Goal: Information Seeking & Learning: Learn about a topic

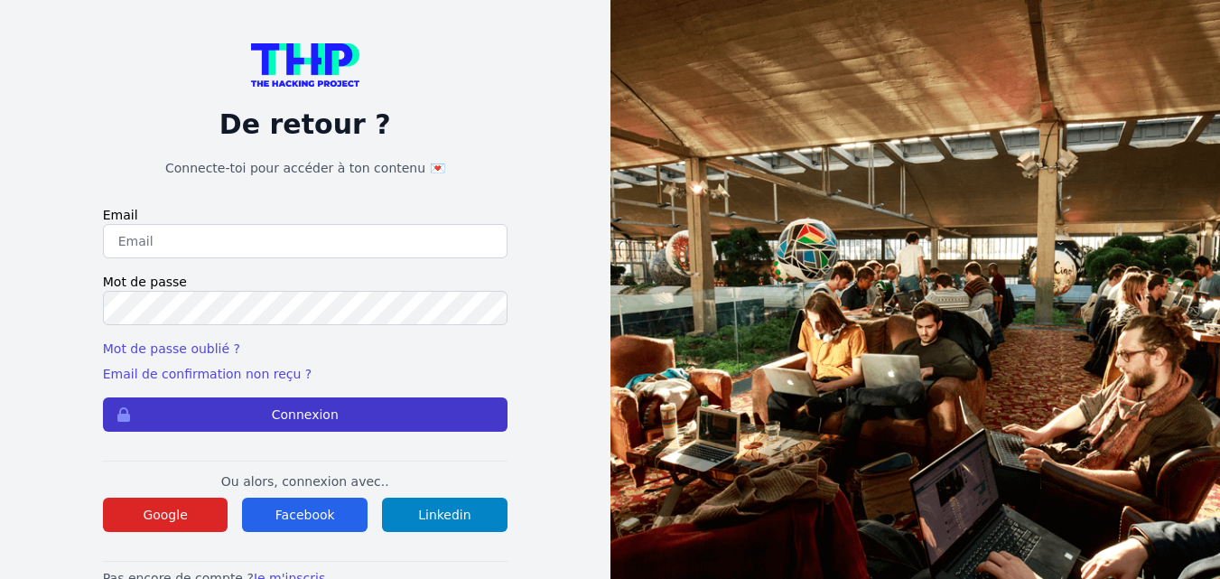
type input "cheyenne.lefranc013@gmail.com"
click at [371, 408] on button "Connexion" at bounding box center [305, 414] width 404 height 34
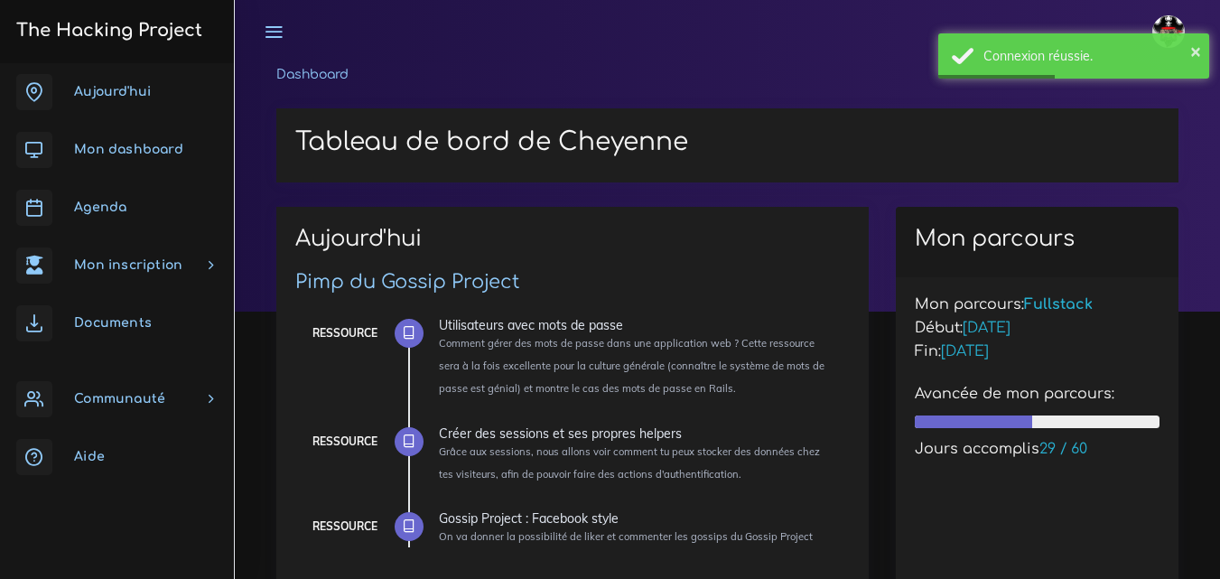
click at [116, 203] on span "Agenda" at bounding box center [100, 207] width 52 height 14
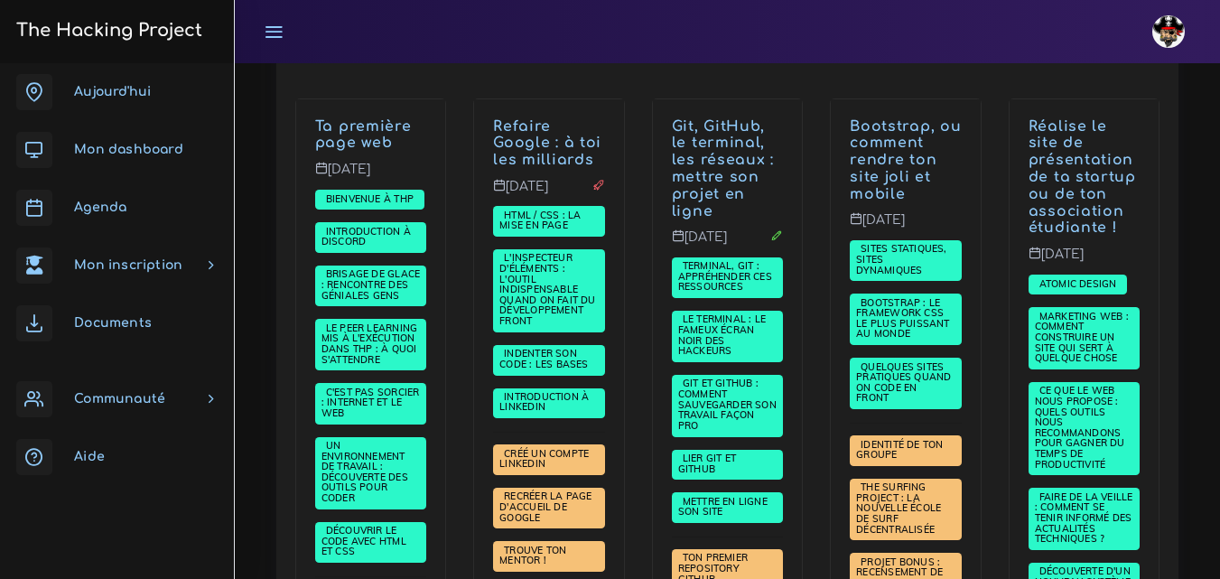
scroll to position [451, 0]
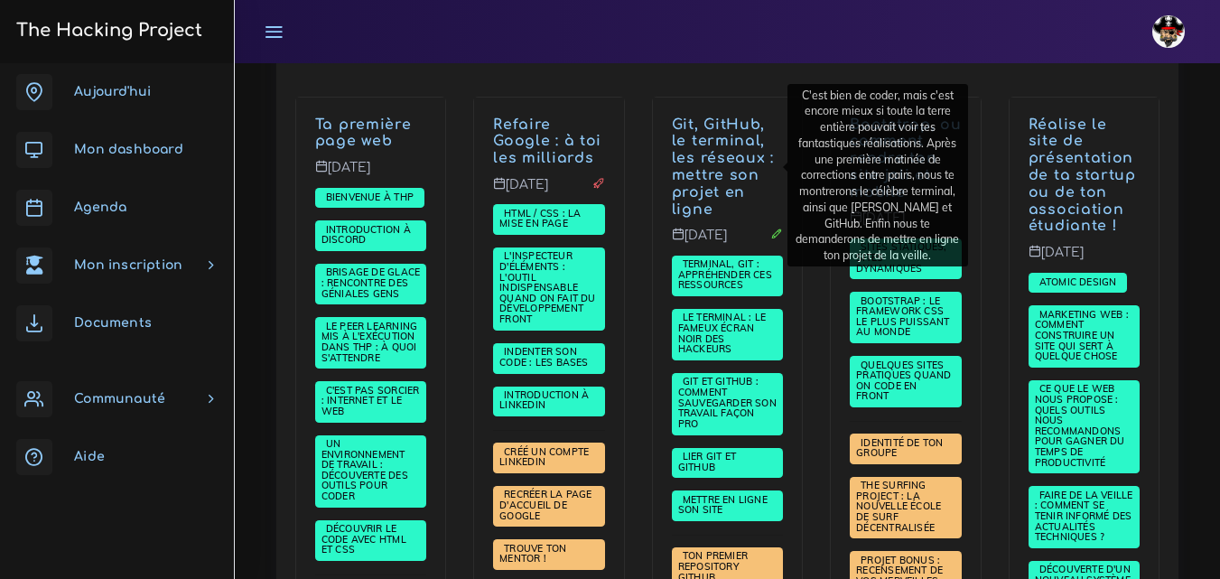
click at [720, 179] on link "Git, GitHub, le terminal, les réseaux : mettre son projet en ligne" at bounding box center [723, 166] width 102 height 101
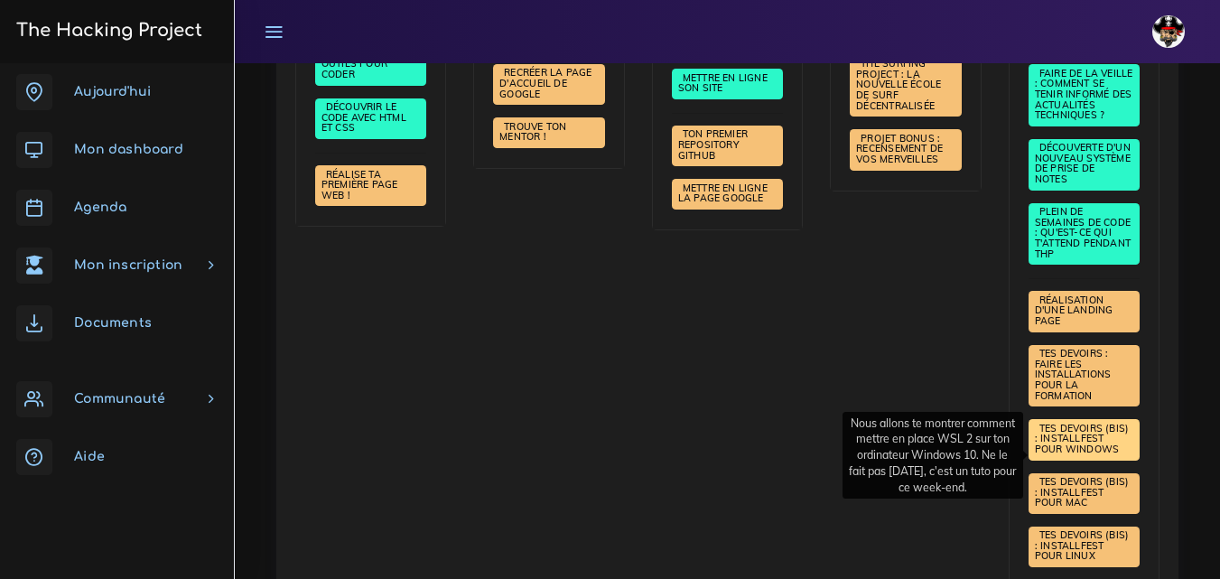
scroll to position [903, 0]
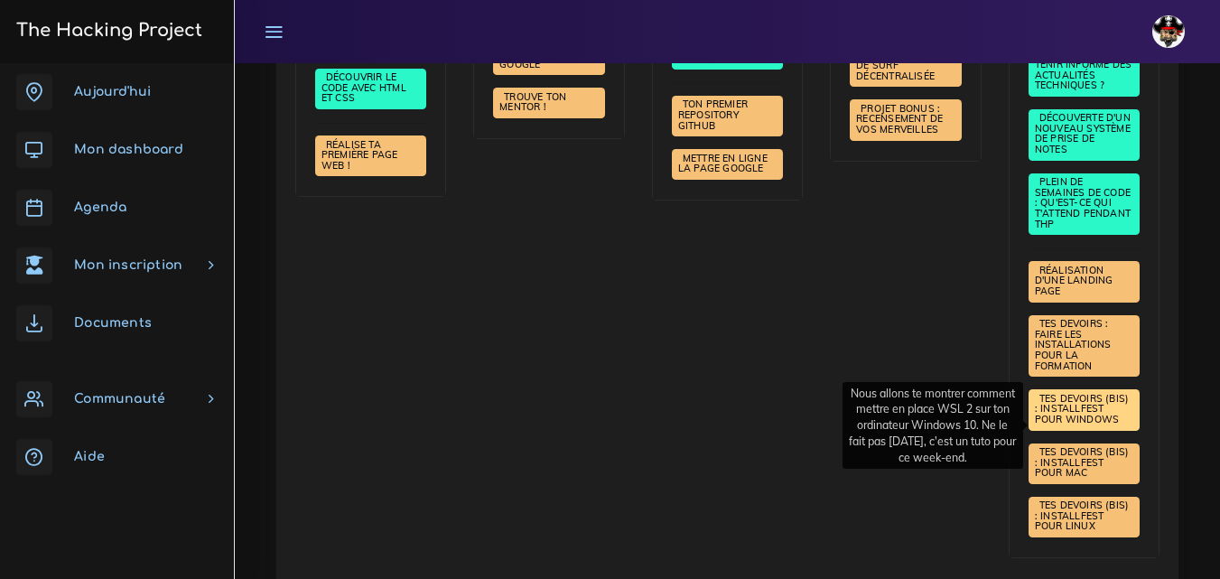
click at [1096, 409] on span "Tes devoirs (bis) : Installfest pour Windows" at bounding box center [1082, 408] width 95 height 33
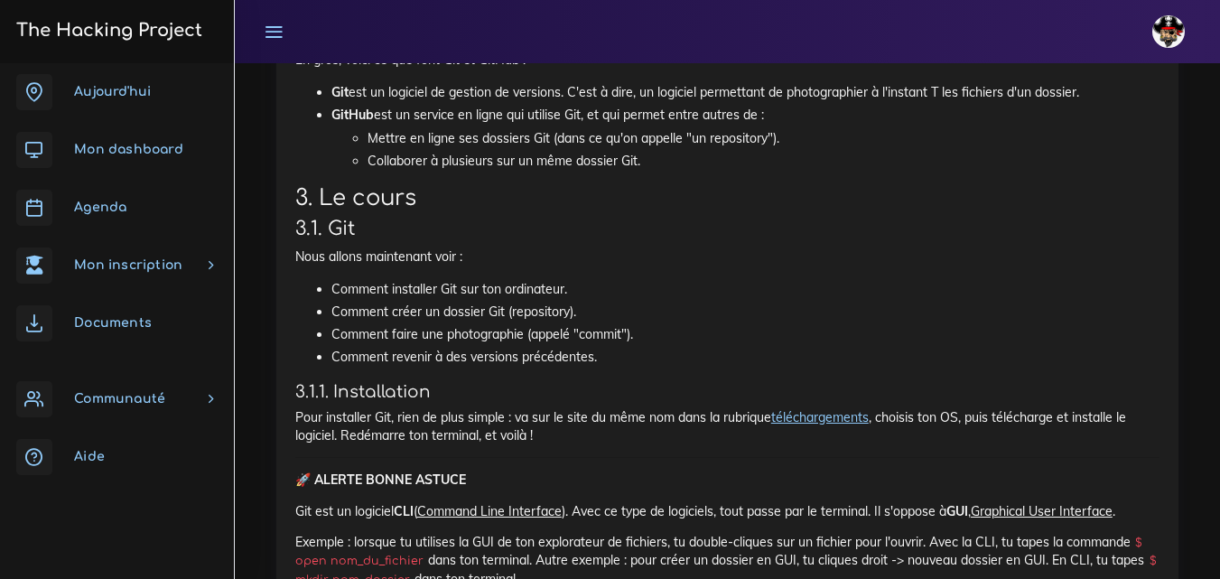
scroll to position [8690, 0]
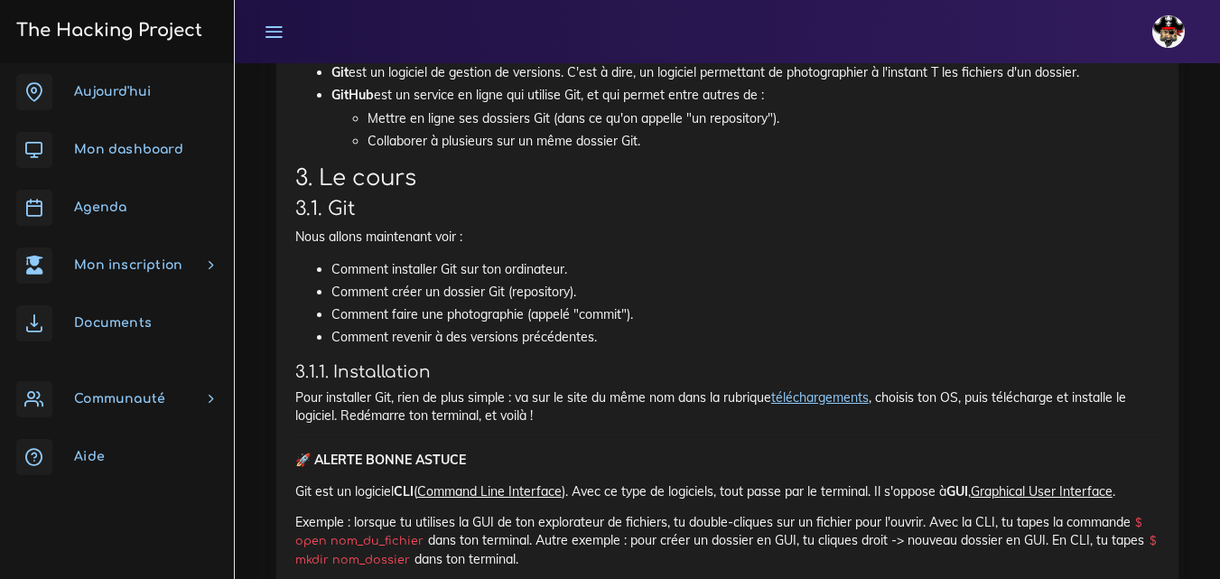
click at [819, 389] on link "téléchargements" at bounding box center [820, 397] width 98 height 16
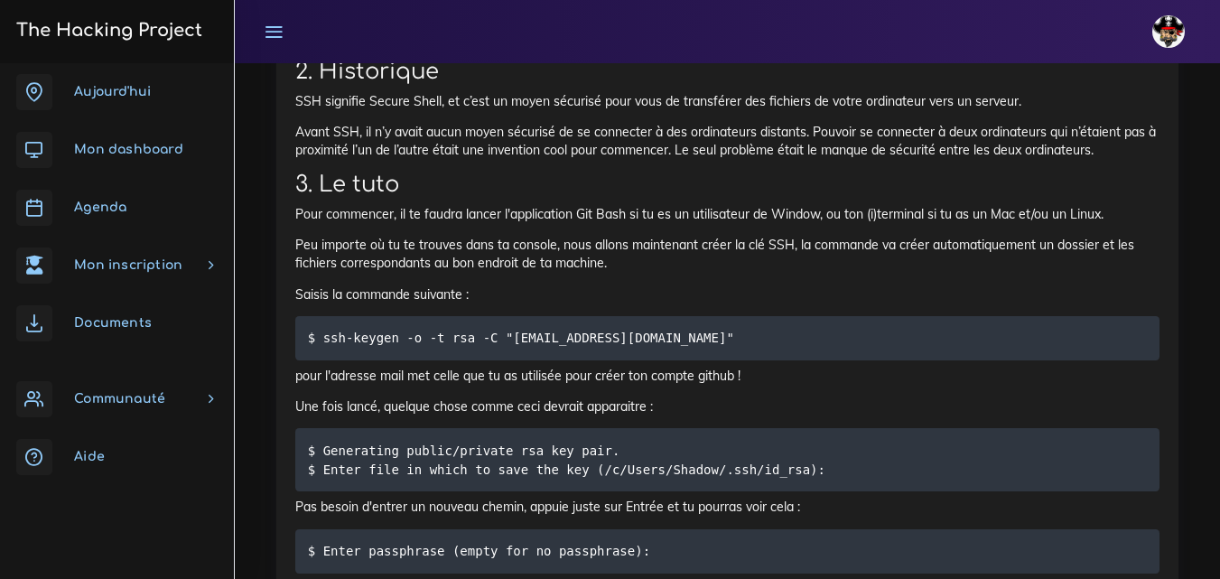
scroll to position [21961, 0]
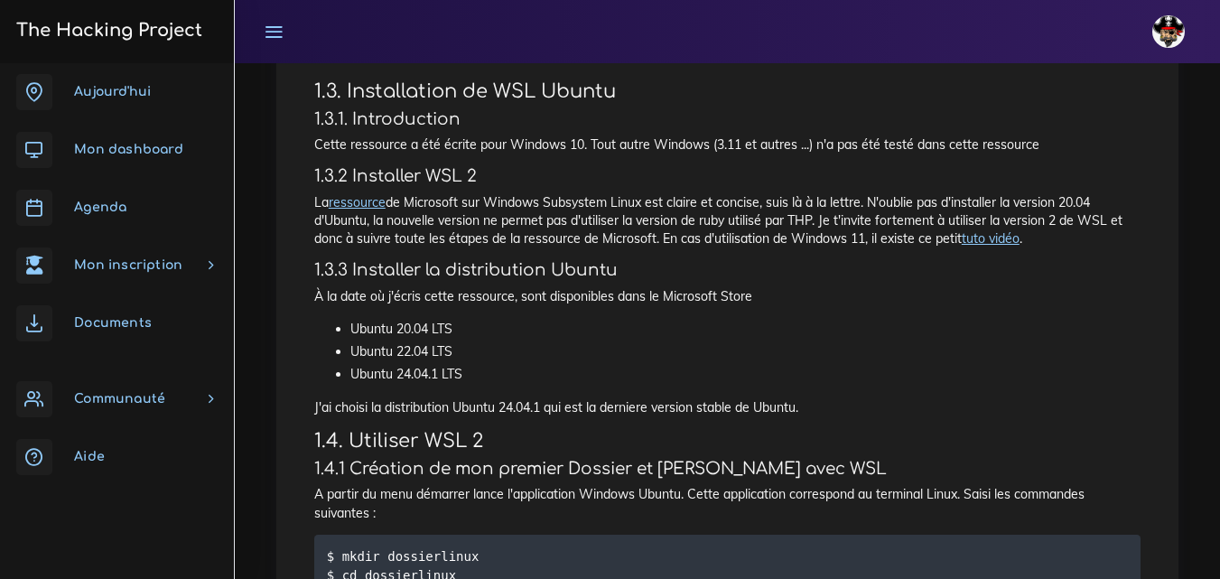
scroll to position [722, 0]
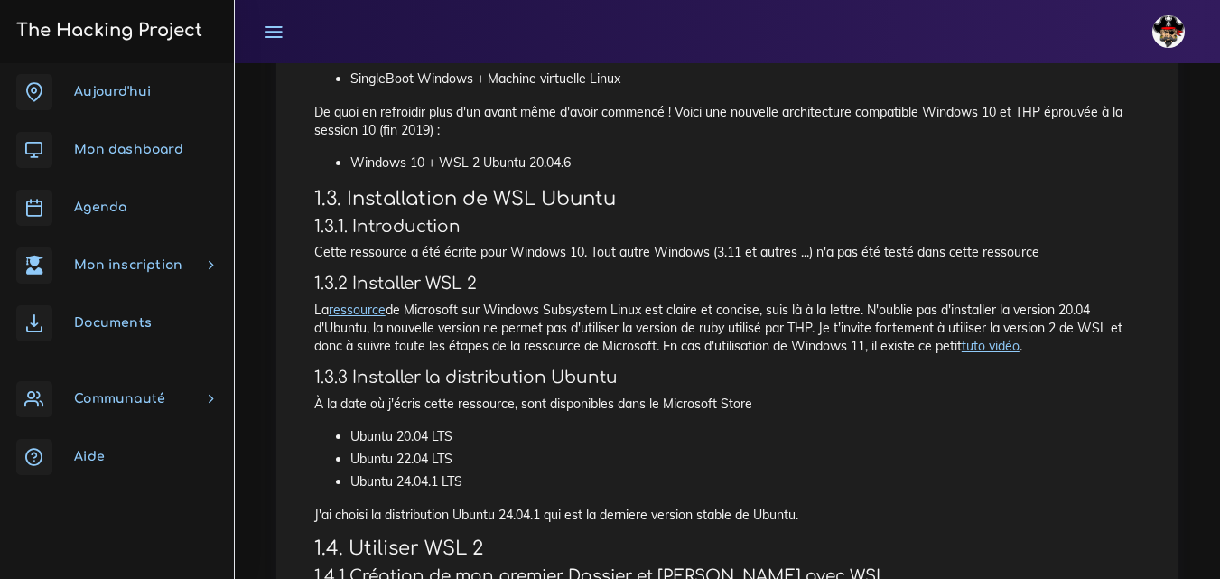
click at [365, 311] on link "ressource" at bounding box center [357, 310] width 57 height 16
